Goal: Answer question/provide support

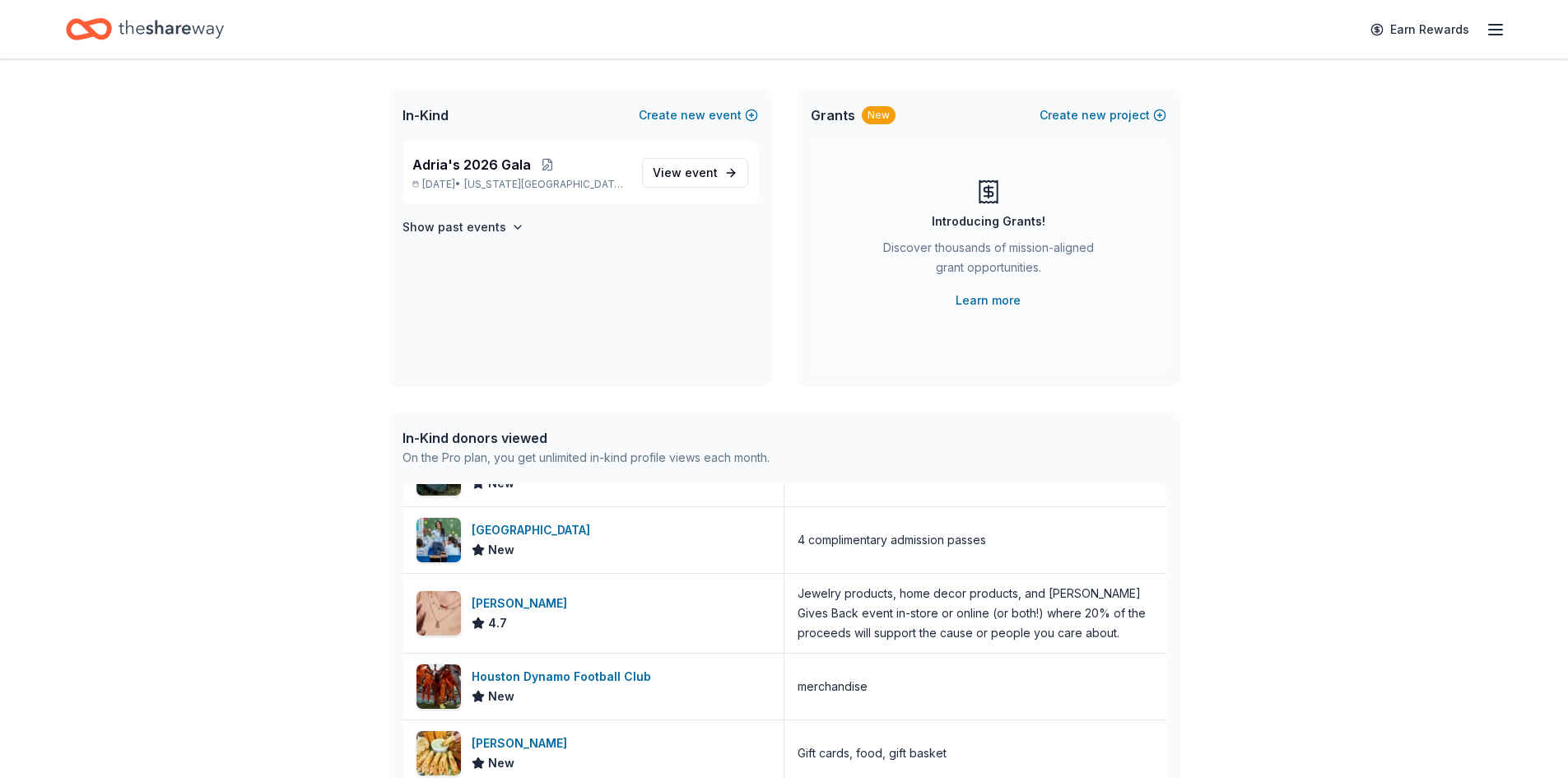
scroll to position [604, 0]
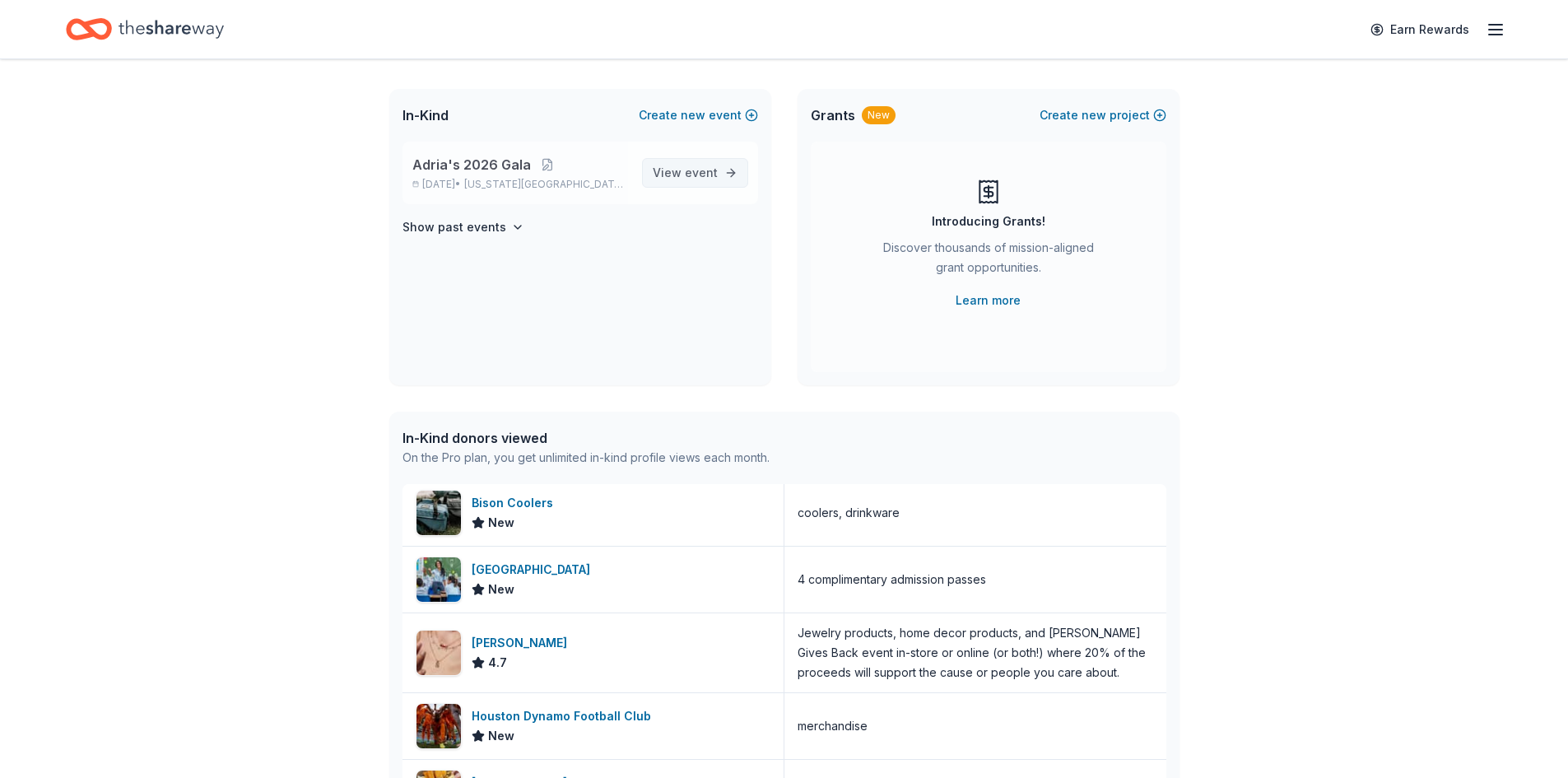
click at [674, 172] on span "View event" at bounding box center [684, 173] width 65 height 20
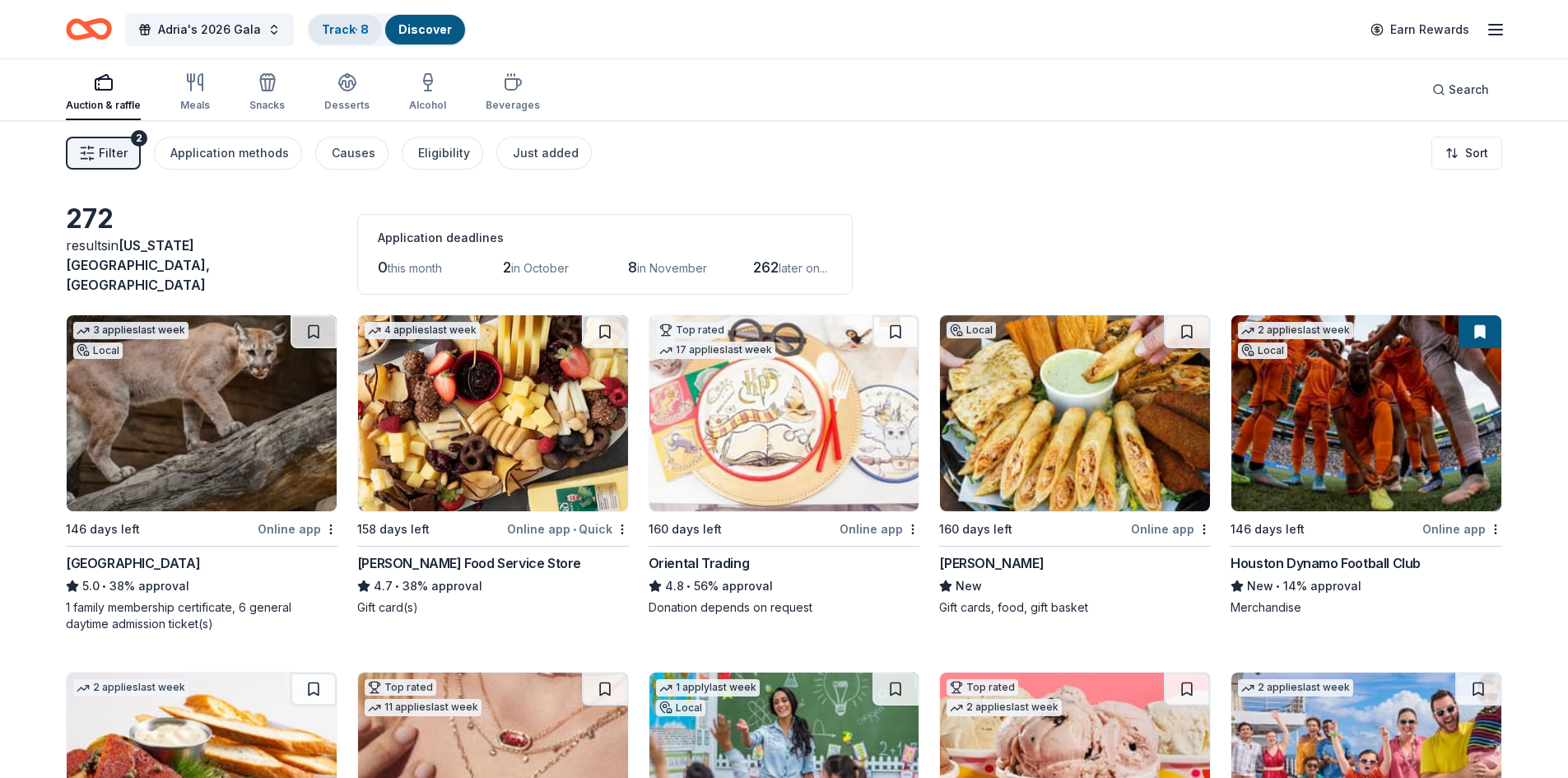
click at [368, 28] on div "Track · 8" at bounding box center [345, 29] width 73 height 29
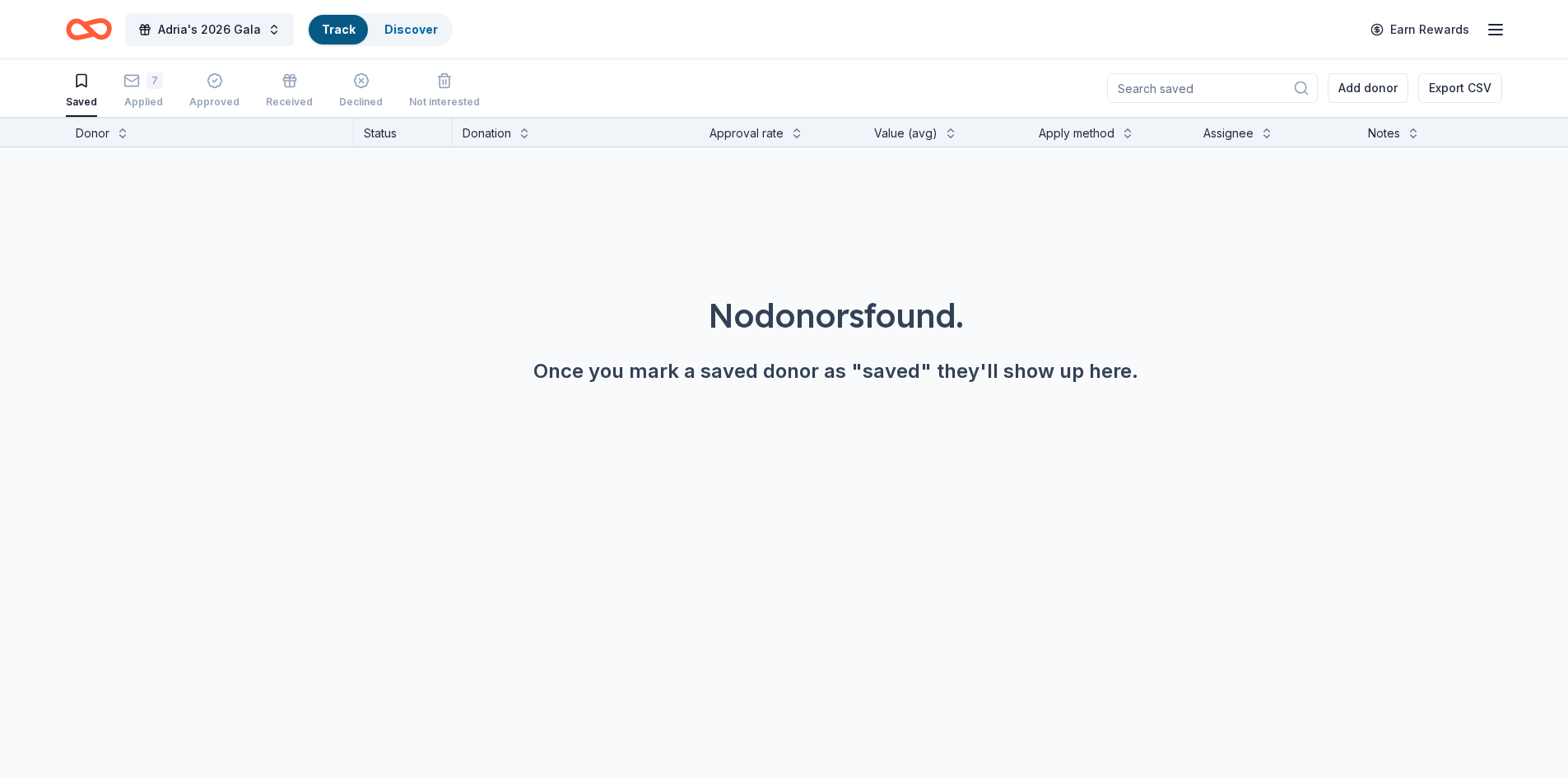
scroll to position [1, 0]
click at [140, 88] on div "7 Applied" at bounding box center [142, 89] width 39 height 36
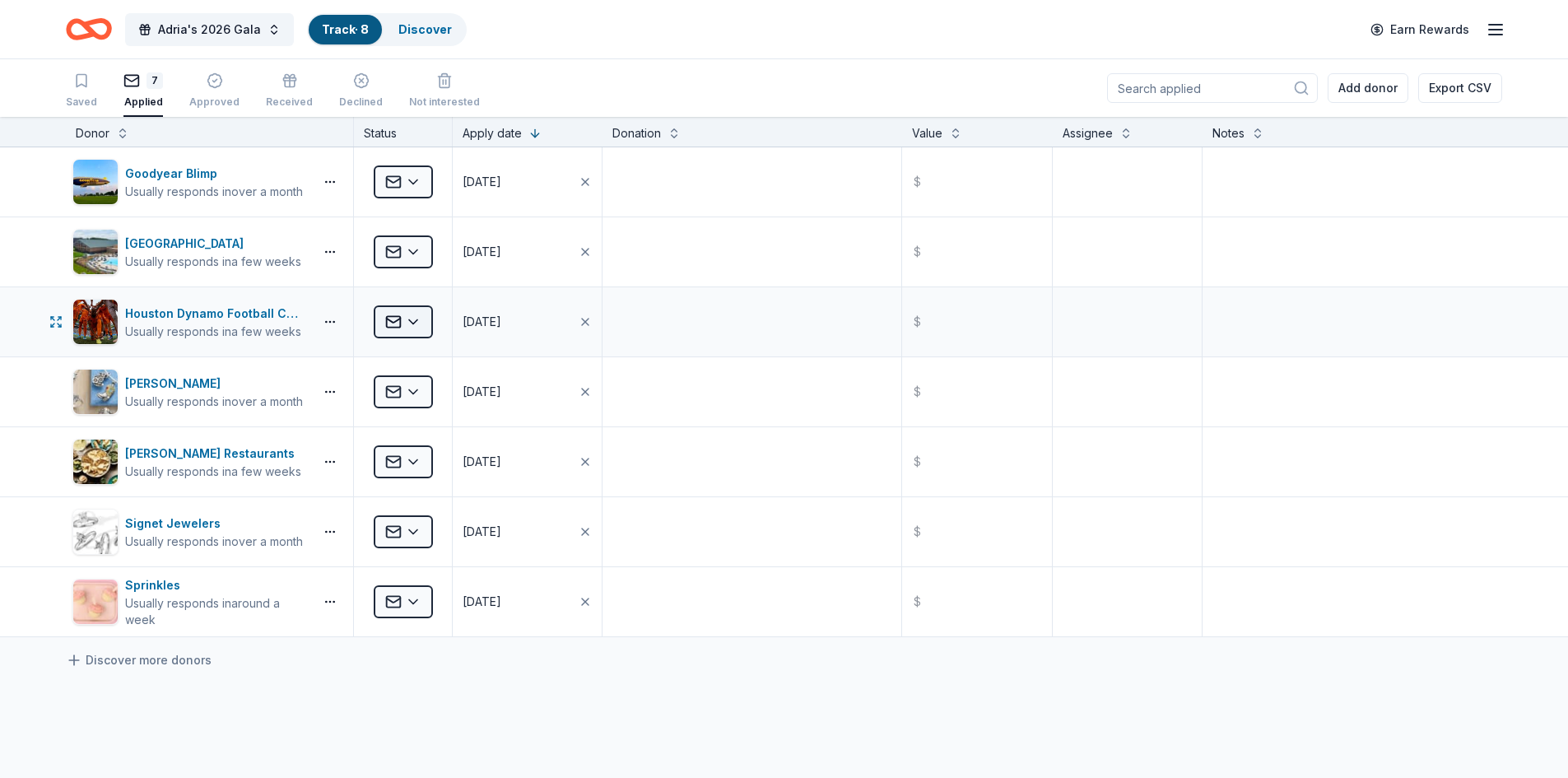
click at [412, 321] on html "Adria's 2026 Gala Track · 8 Discover Earn Rewards Saved 7 Applied Approved Rece…" at bounding box center [784, 389] width 1568 height 778
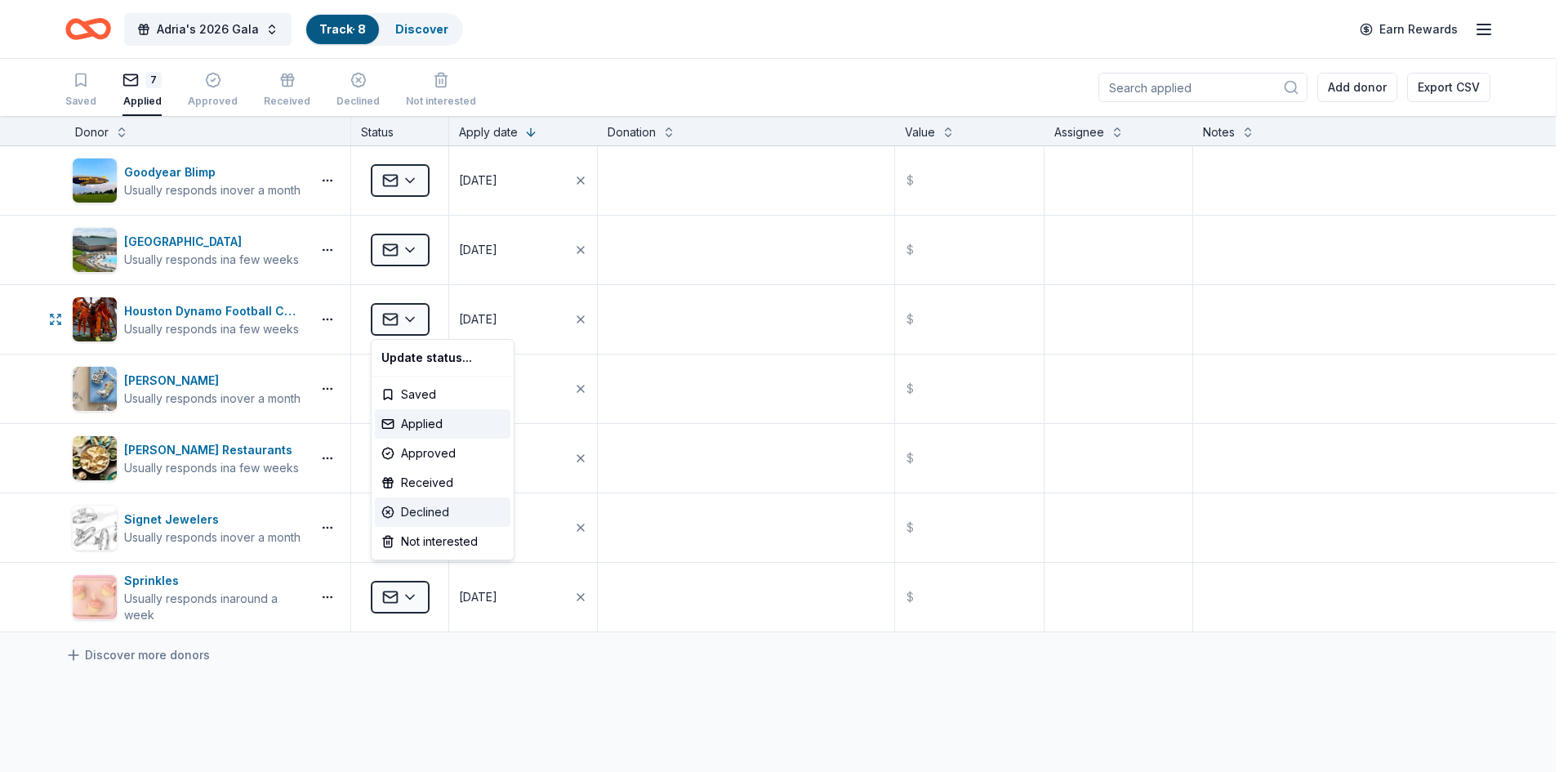
click at [431, 513] on div "Declined" at bounding box center [442, 512] width 136 height 29
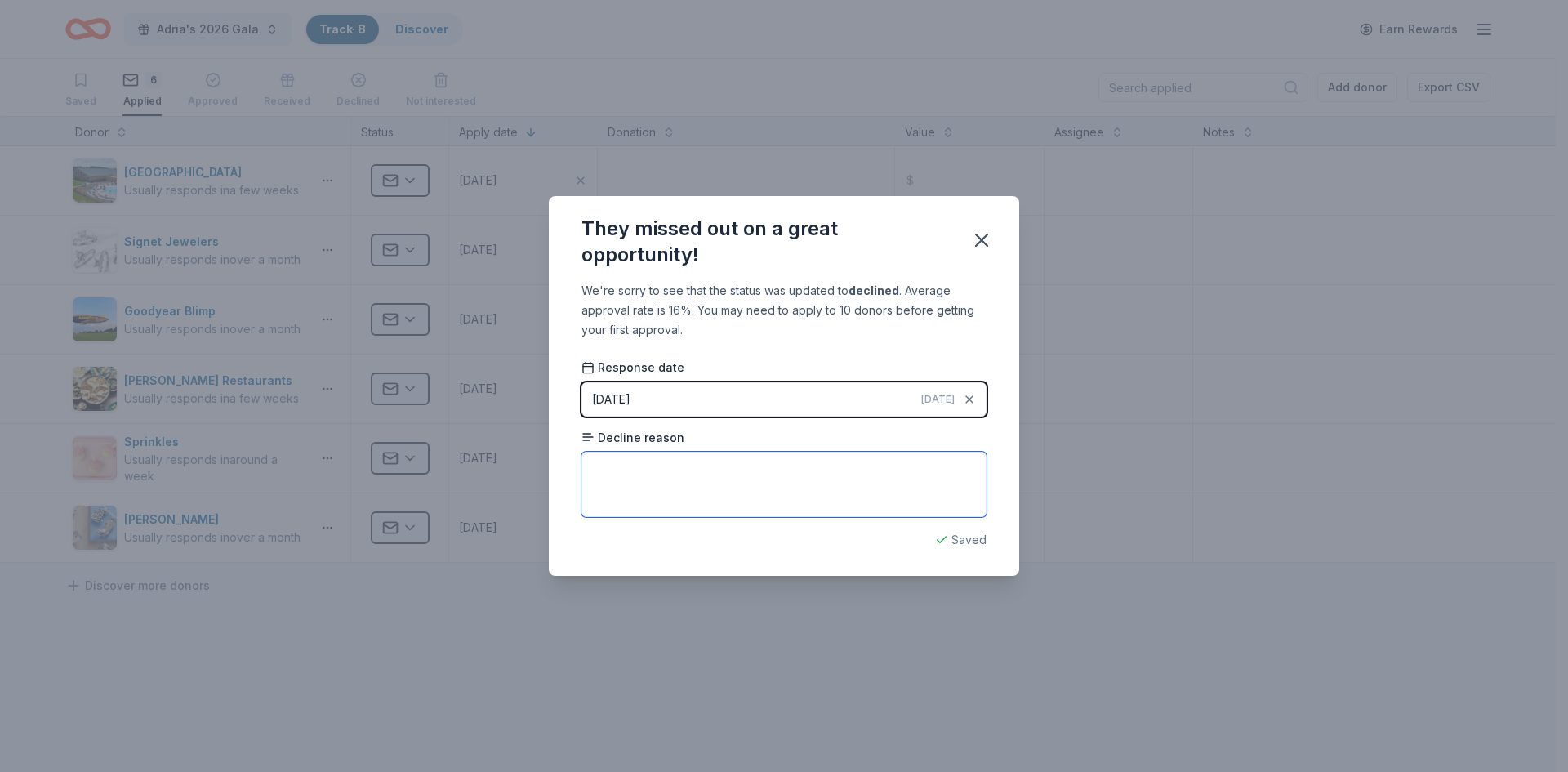
click at [711, 488] on textarea at bounding box center [784, 484] width 405 height 66
type textarea "not able to donate"
click at [992, 242] on icon "button" at bounding box center [981, 240] width 23 height 23
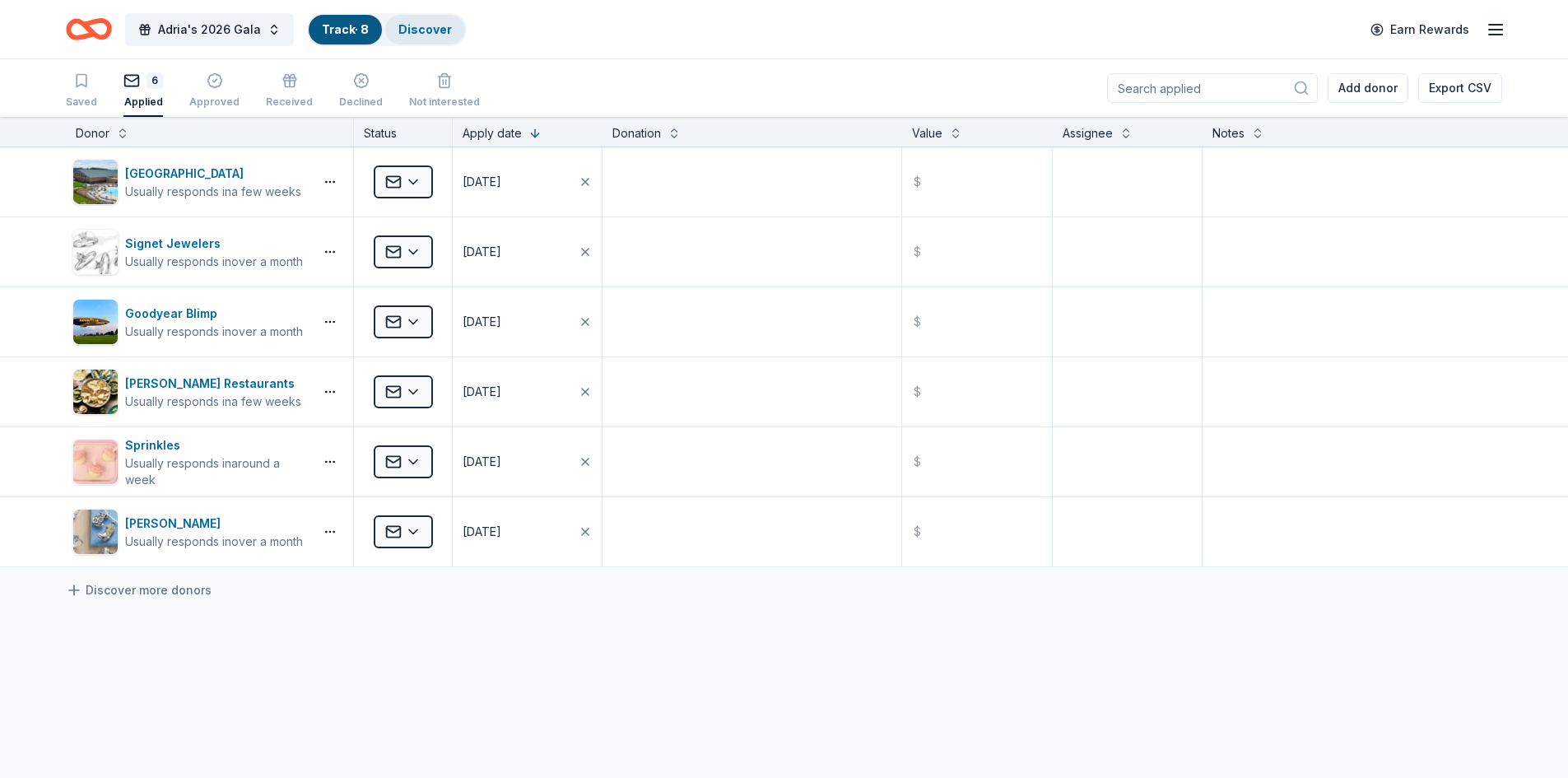
click at [434, 27] on link "Discover" at bounding box center [425, 28] width 53 height 14
